Goal: Task Accomplishment & Management: Manage account settings

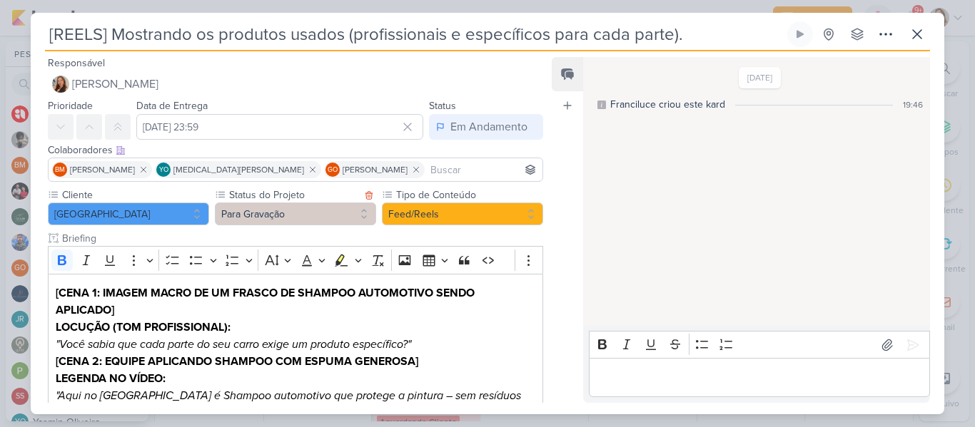
scroll to position [329, 0]
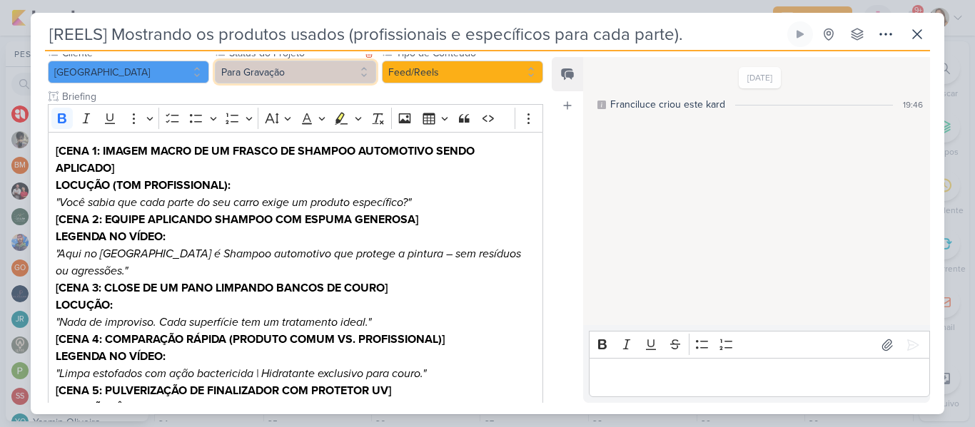
click at [285, 67] on button "Para Gravação" at bounding box center [295, 72] width 161 height 23
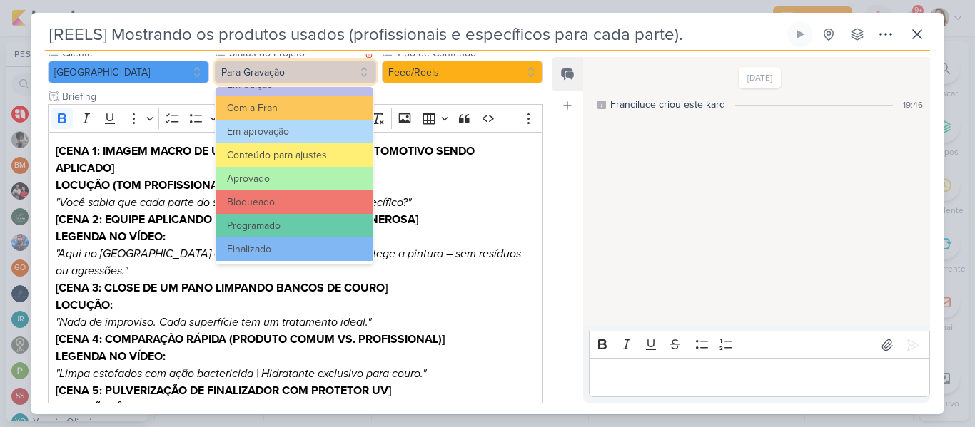
scroll to position [161, 0]
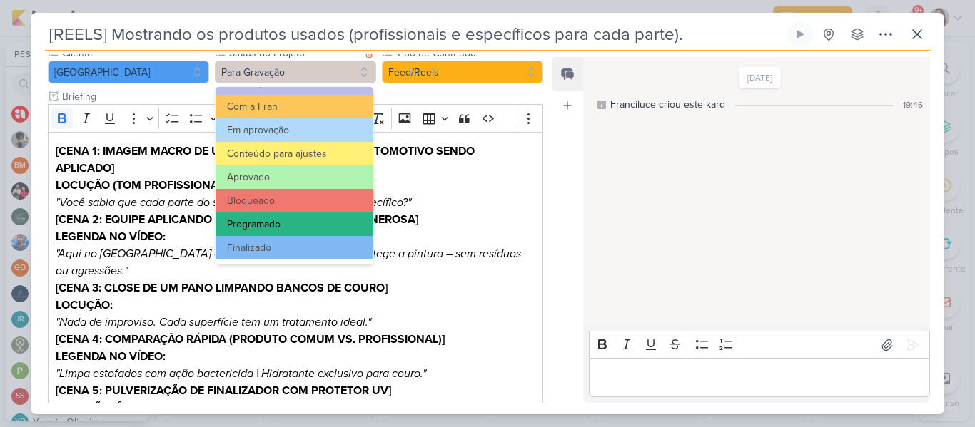
click at [313, 232] on button "Programado" at bounding box center [294, 225] width 158 height 24
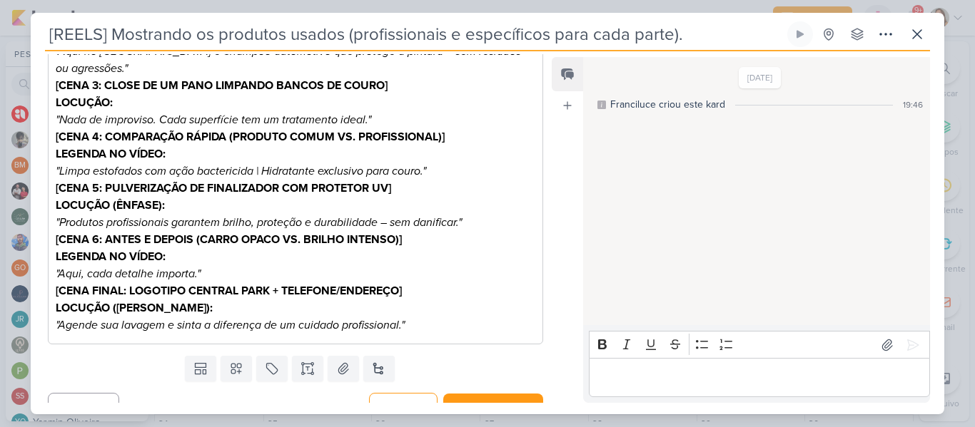
scroll to position [365, 0]
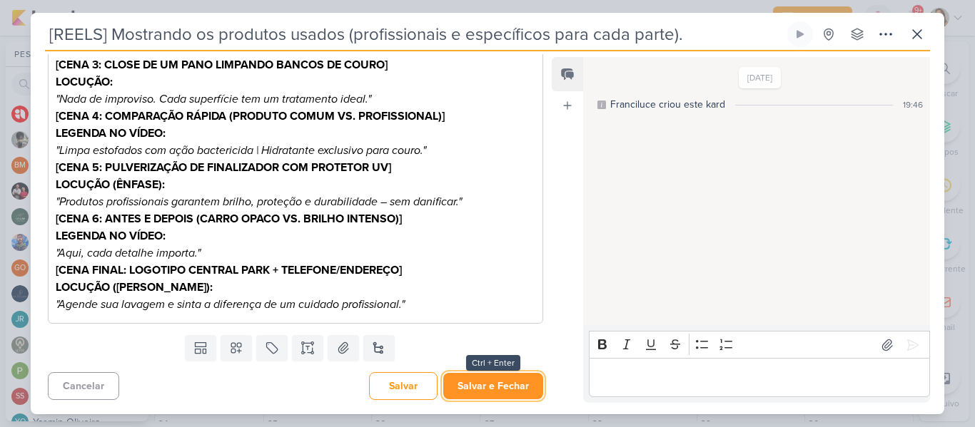
click at [514, 395] on button "Salvar e Fechar" at bounding box center [493, 386] width 100 height 26
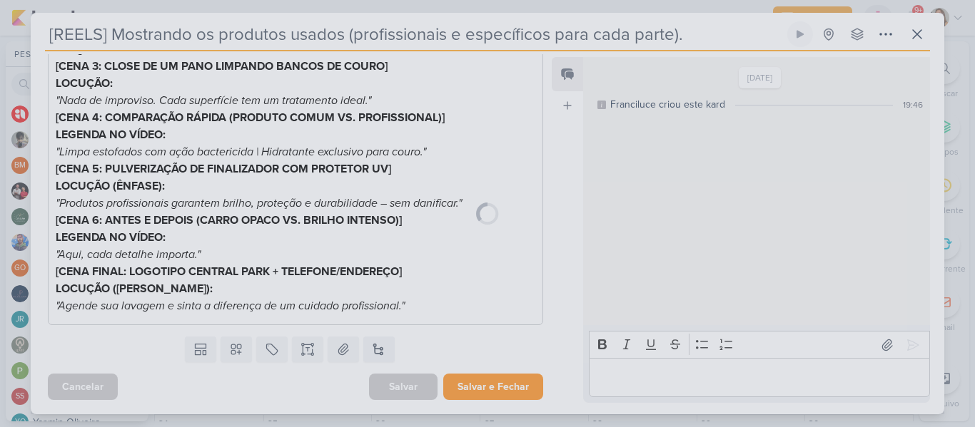
scroll to position [364, 0]
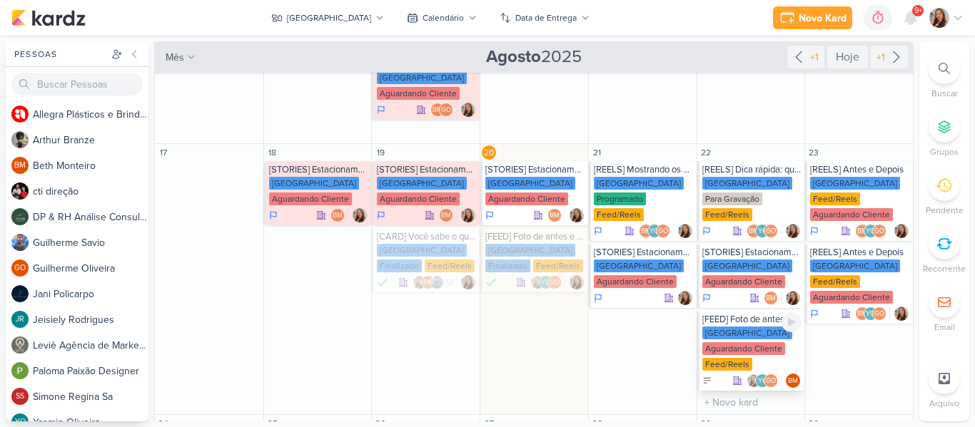
click at [728, 358] on div "Feed/Reels" at bounding box center [727, 364] width 50 height 13
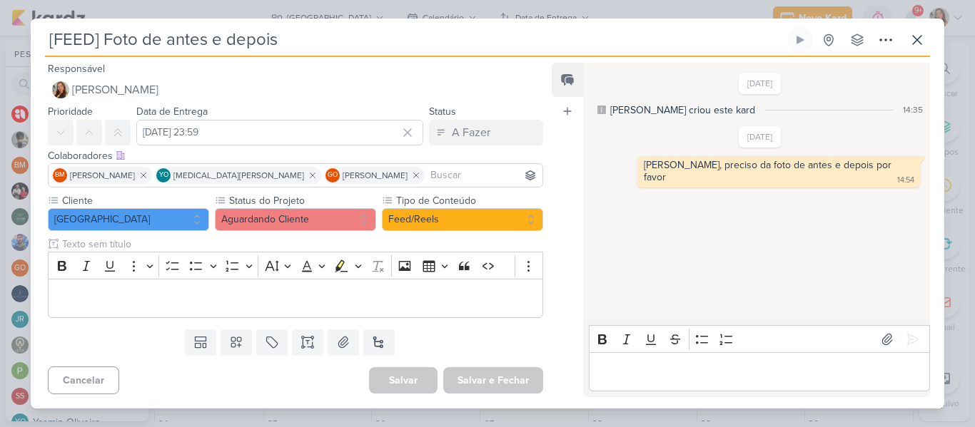
scroll to position [0, 0]
click at [322, 225] on button "Aguardando Cliente" at bounding box center [295, 219] width 161 height 23
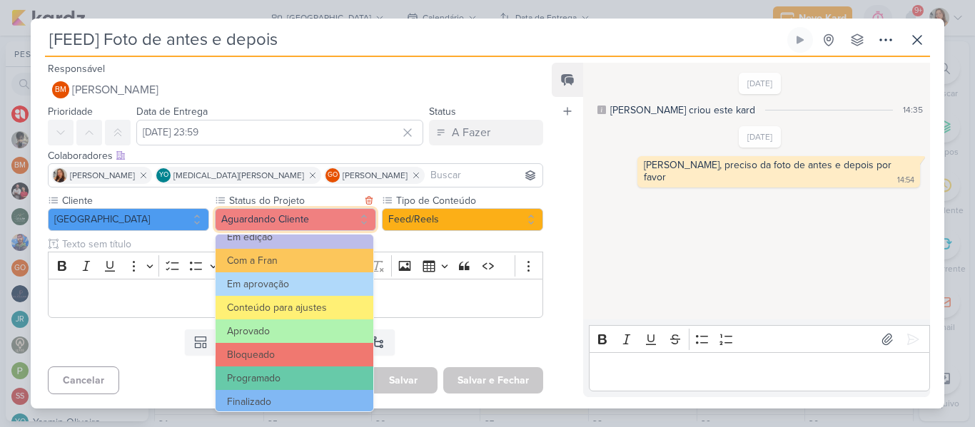
scroll to position [161, 0]
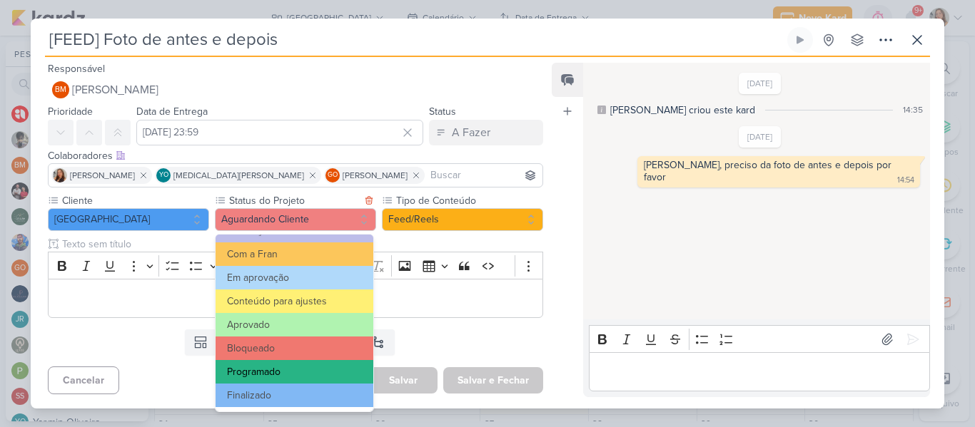
click at [313, 370] on button "Programado" at bounding box center [294, 372] width 158 height 24
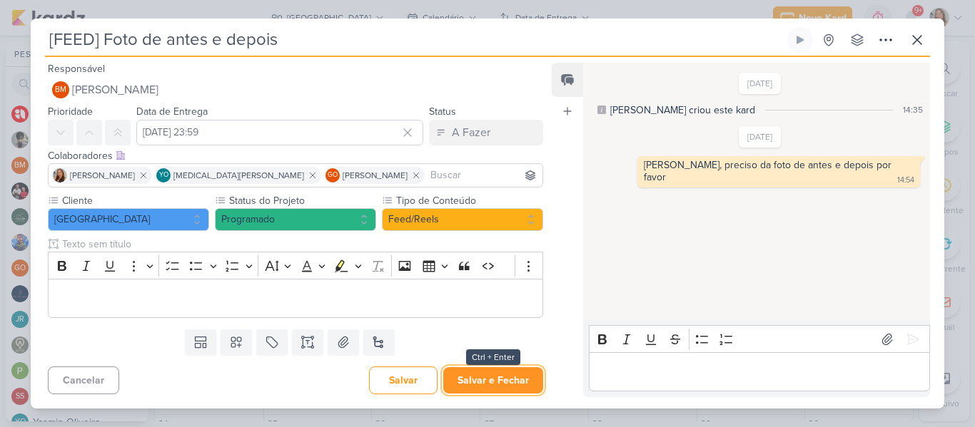
click at [488, 376] on button "Salvar e Fechar" at bounding box center [493, 380] width 100 height 26
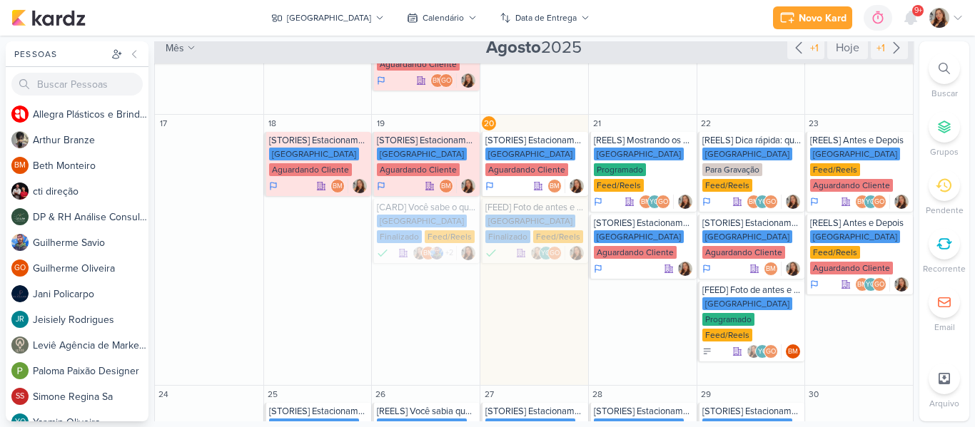
scroll to position [360, 0]
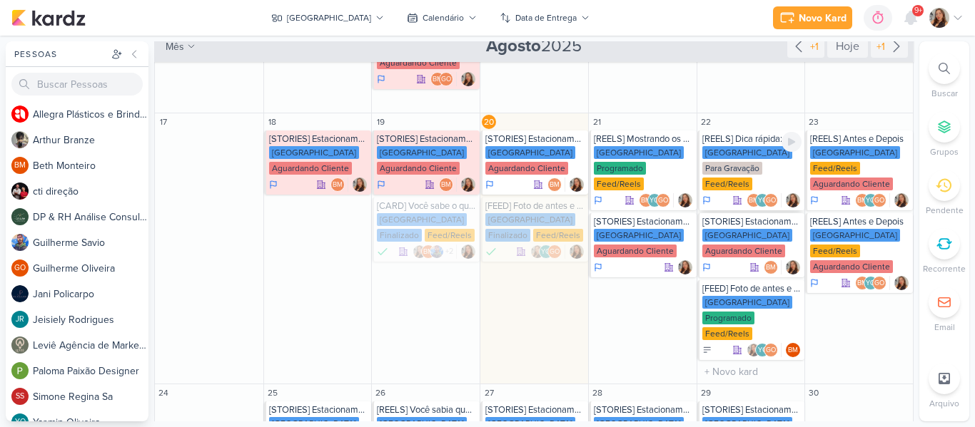
click at [751, 164] on div "[GEOGRAPHIC_DATA] Para Gravação Feed/Reels" at bounding box center [752, 169] width 100 height 46
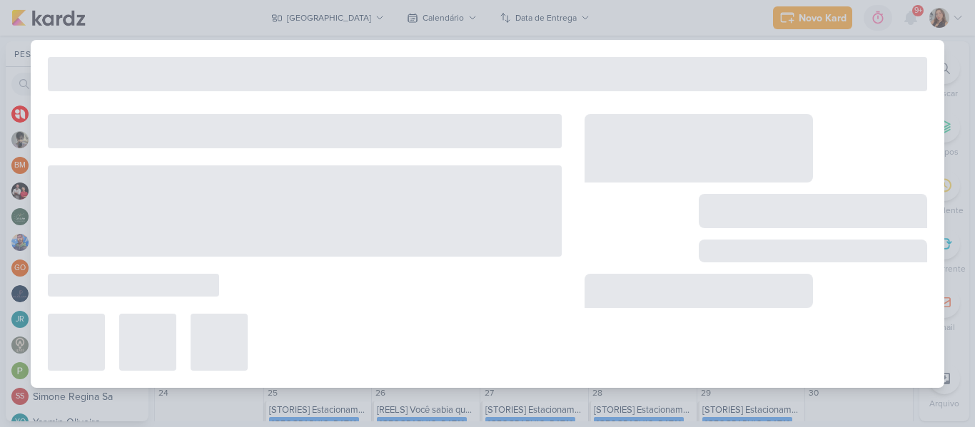
type input "[REELS] Dica rápida: quanto tempo seu carro pode ficar sem higienização interna?"
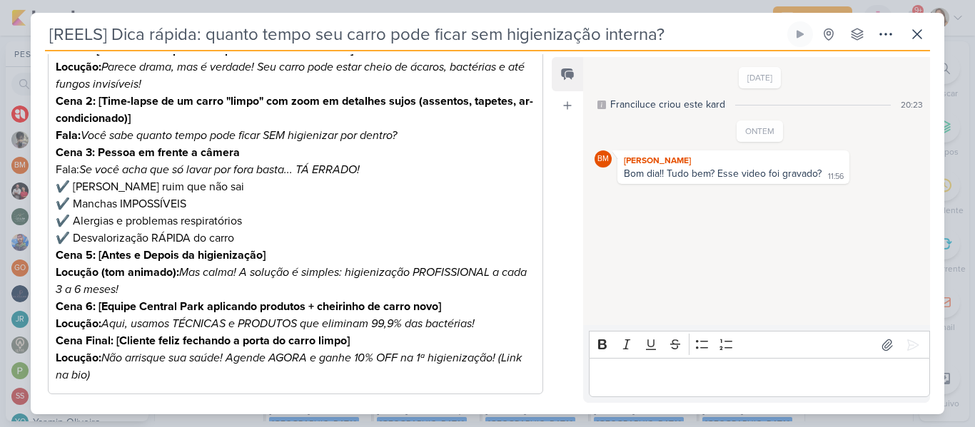
scroll to position [331, 0]
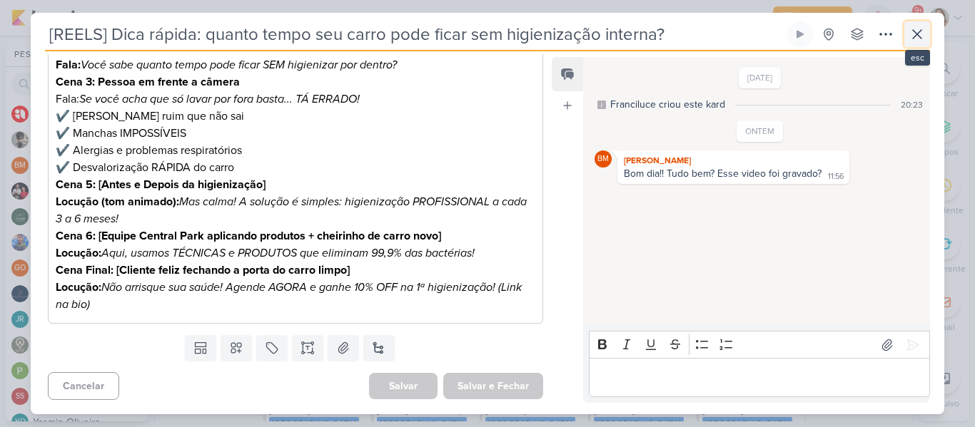
click at [910, 36] on icon at bounding box center [916, 34] width 17 height 17
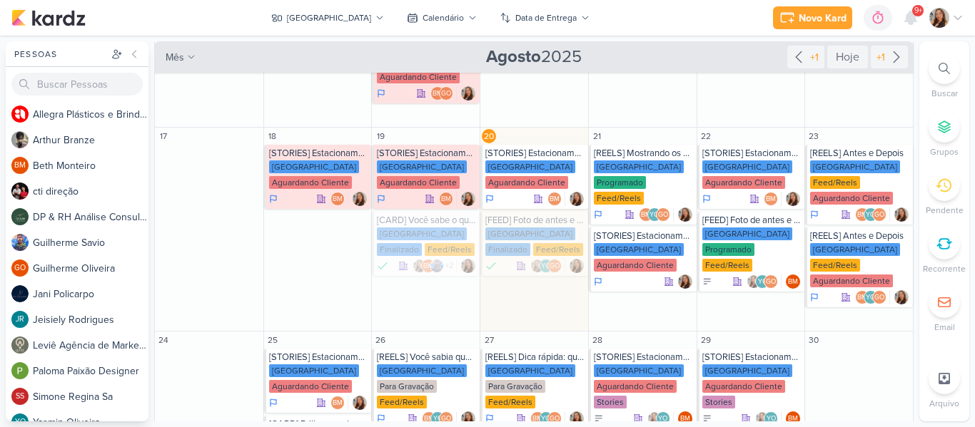
scroll to position [342, 0]
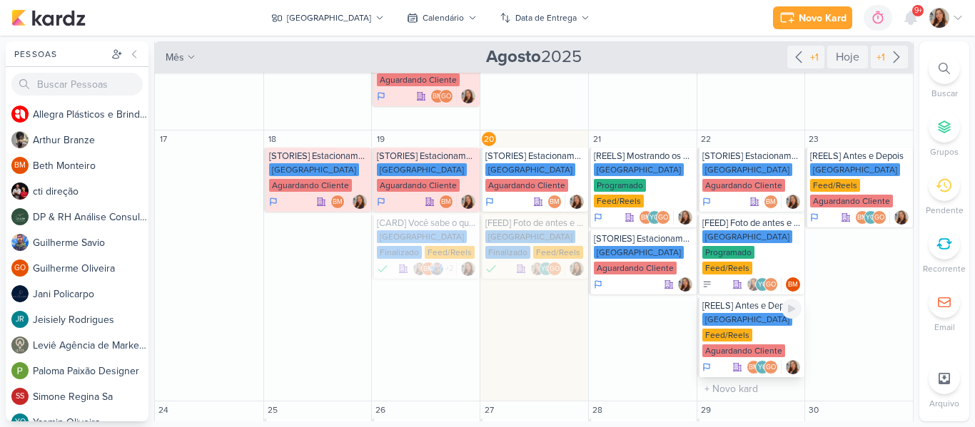
click at [723, 329] on div "Feed/Reels" at bounding box center [727, 335] width 50 height 13
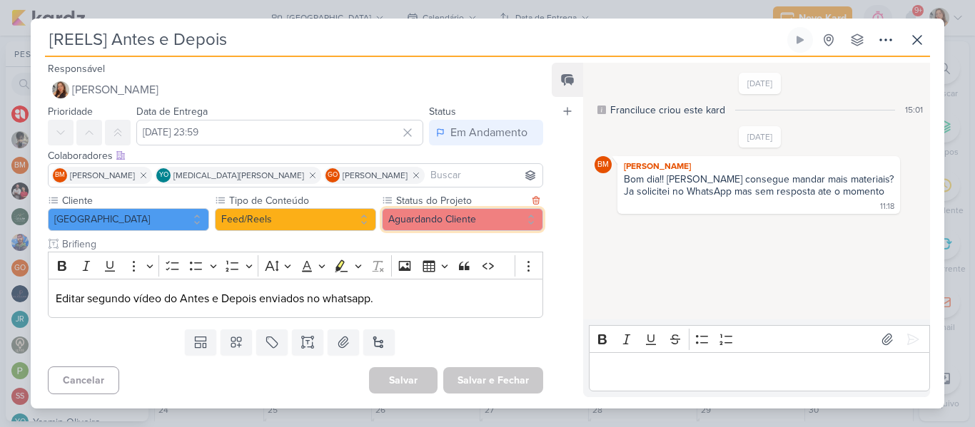
click at [486, 220] on button "Aguardando Cliente" at bounding box center [462, 219] width 161 height 23
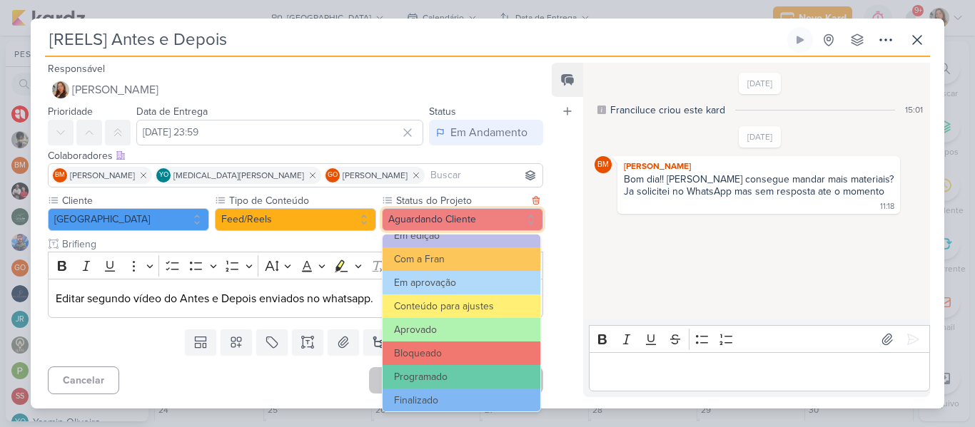
scroll to position [161, 0]
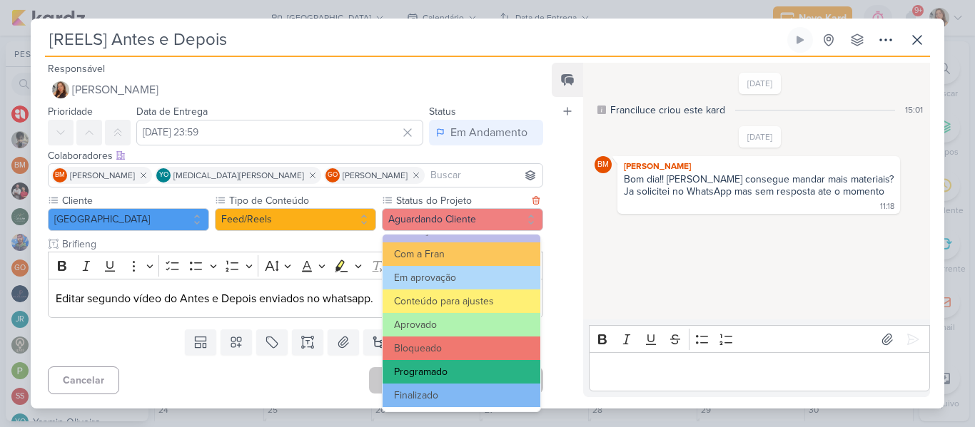
click at [464, 367] on button "Programado" at bounding box center [461, 372] width 158 height 24
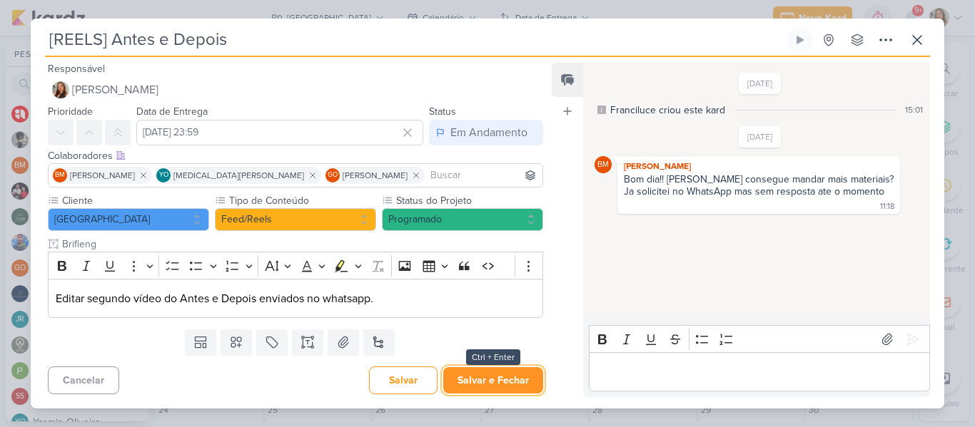
click at [479, 378] on button "Salvar e Fechar" at bounding box center [493, 380] width 100 height 26
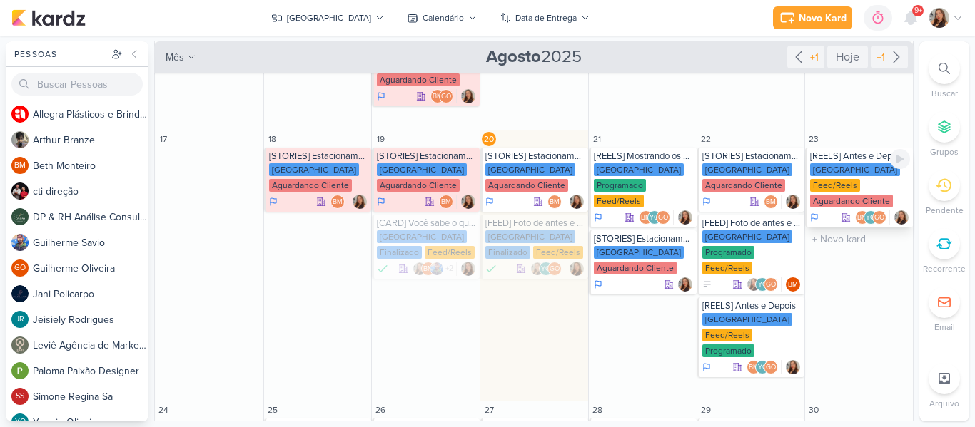
click at [871, 195] on div "Aguardando Cliente" at bounding box center [851, 201] width 83 height 13
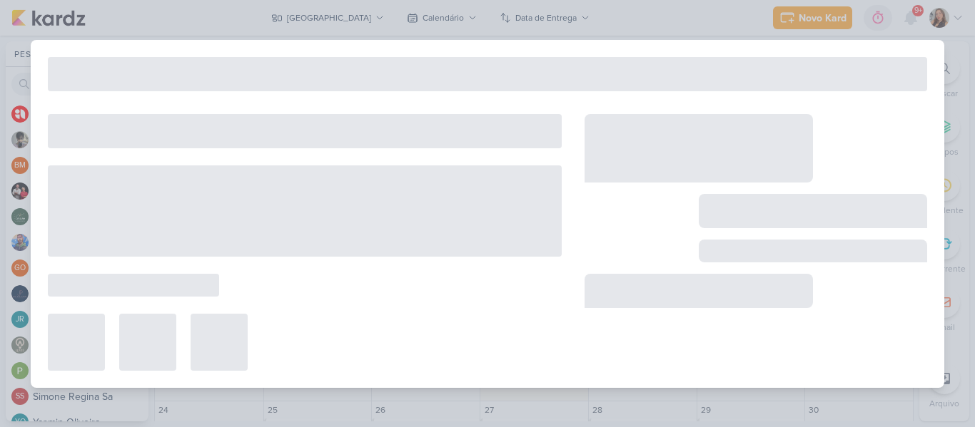
type input "[DATE] 23:59"
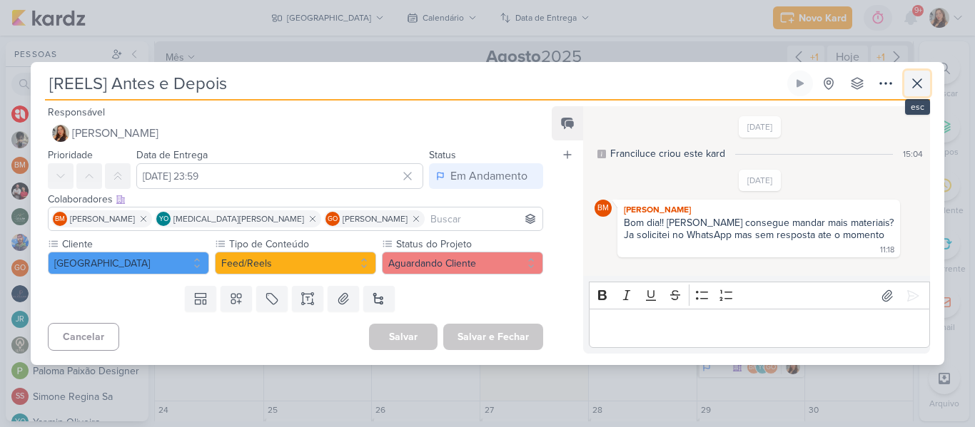
click at [907, 90] on button at bounding box center [917, 84] width 26 height 26
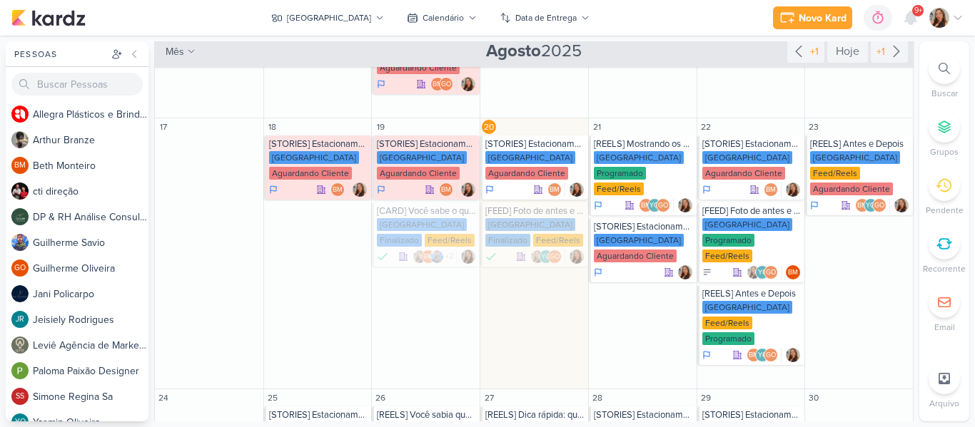
scroll to position [342, 0]
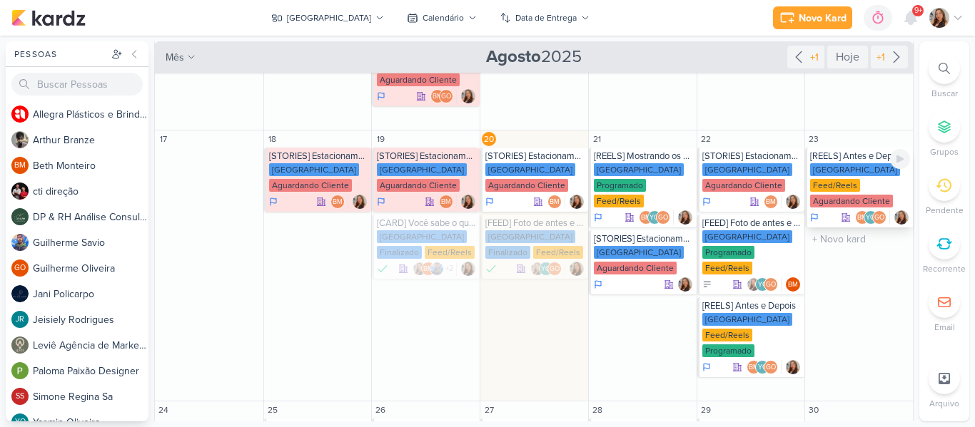
click at [878, 195] on div "Aguardando Cliente" at bounding box center [851, 201] width 83 height 13
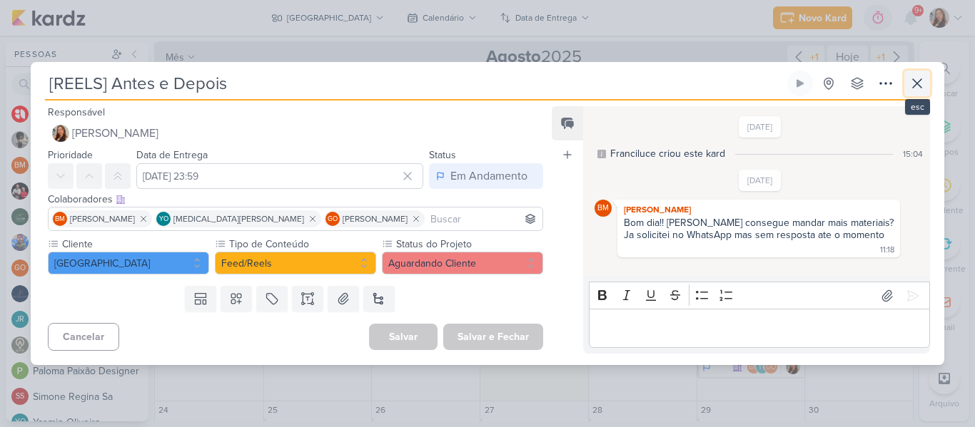
click at [910, 91] on icon at bounding box center [916, 83] width 17 height 17
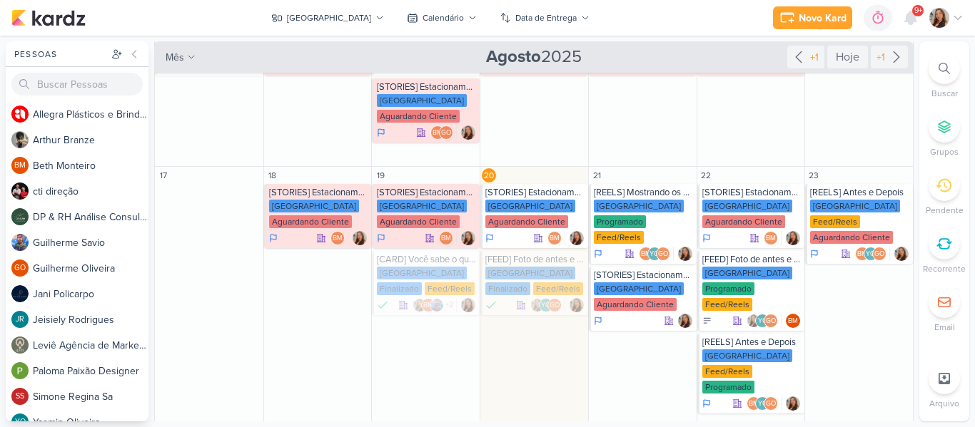
scroll to position [308, 0]
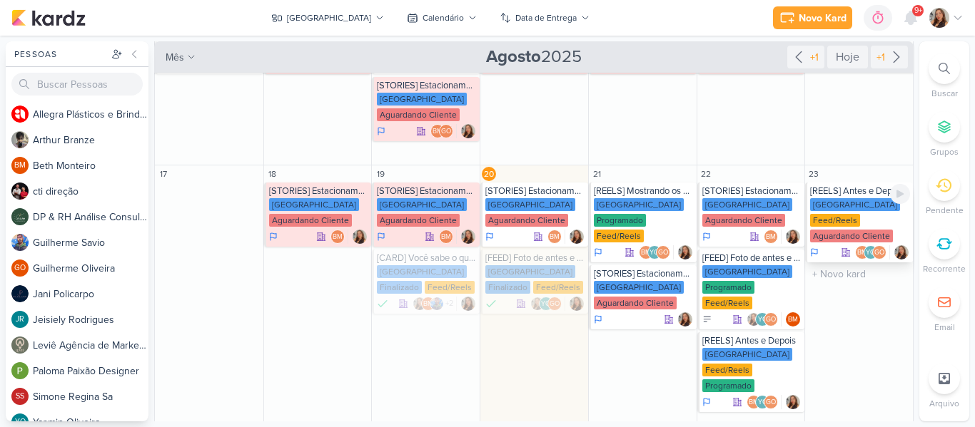
click at [883, 230] on div "Aguardando Cliente" at bounding box center [851, 236] width 83 height 13
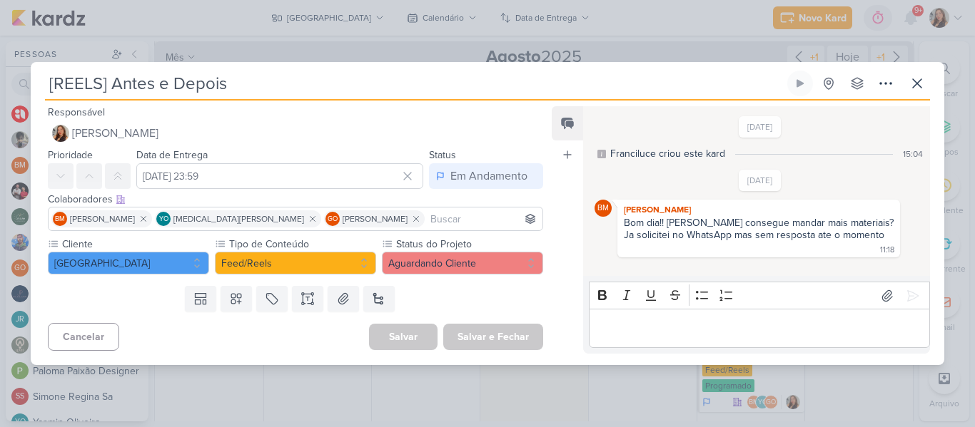
click at [419, 71] on input "[REELS] Antes e Depois" at bounding box center [414, 84] width 739 height 26
